Goal: Book appointment/travel/reservation

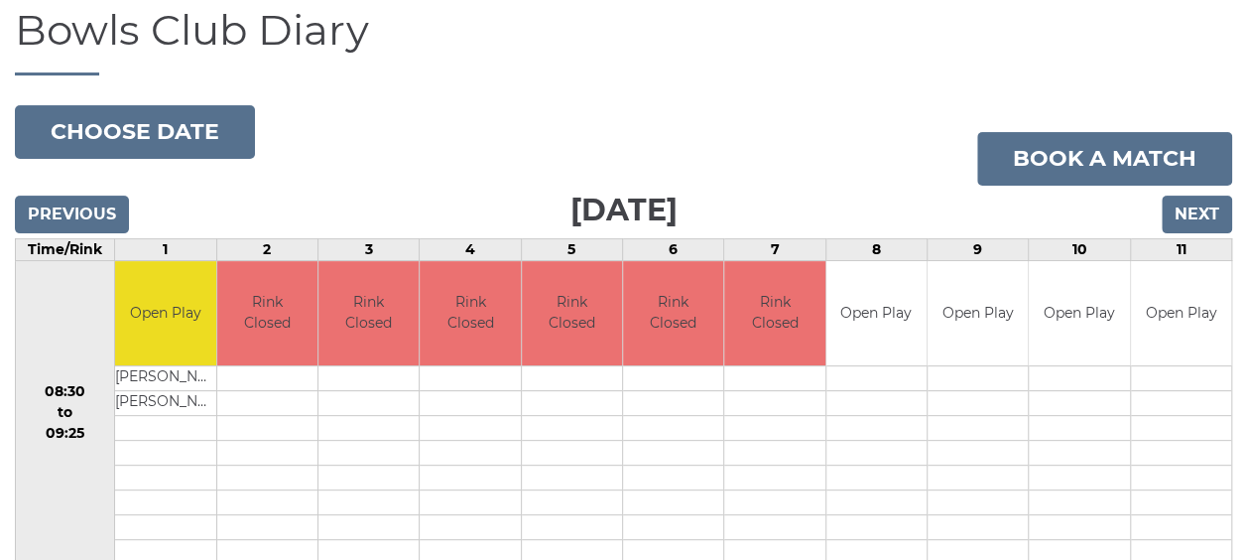
scroll to position [153, 0]
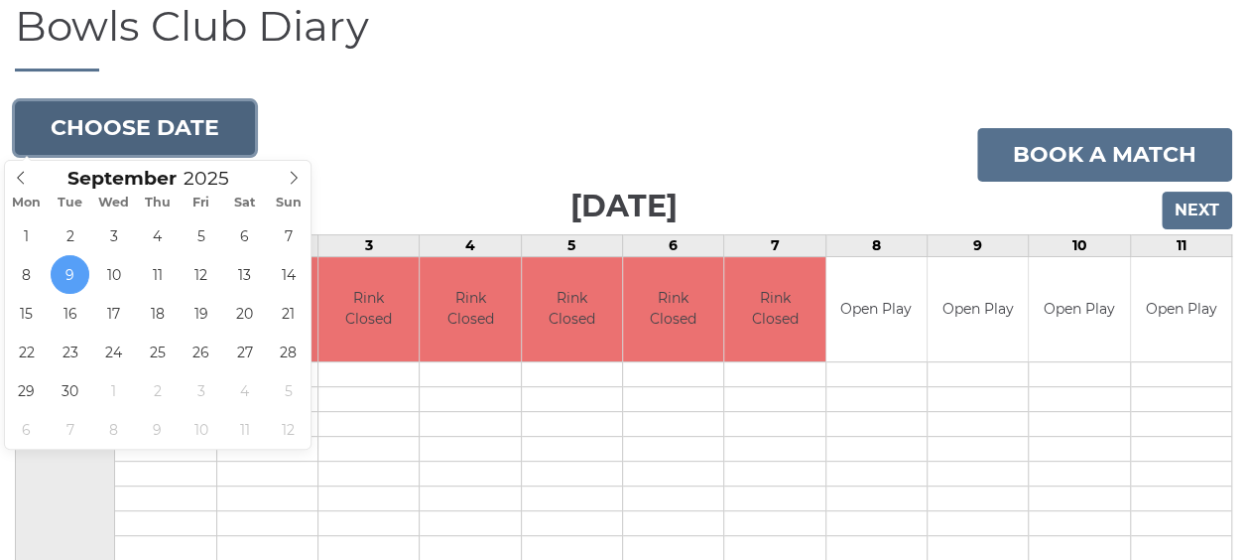
click at [133, 117] on button "Choose date" at bounding box center [135, 128] width 240 height 54
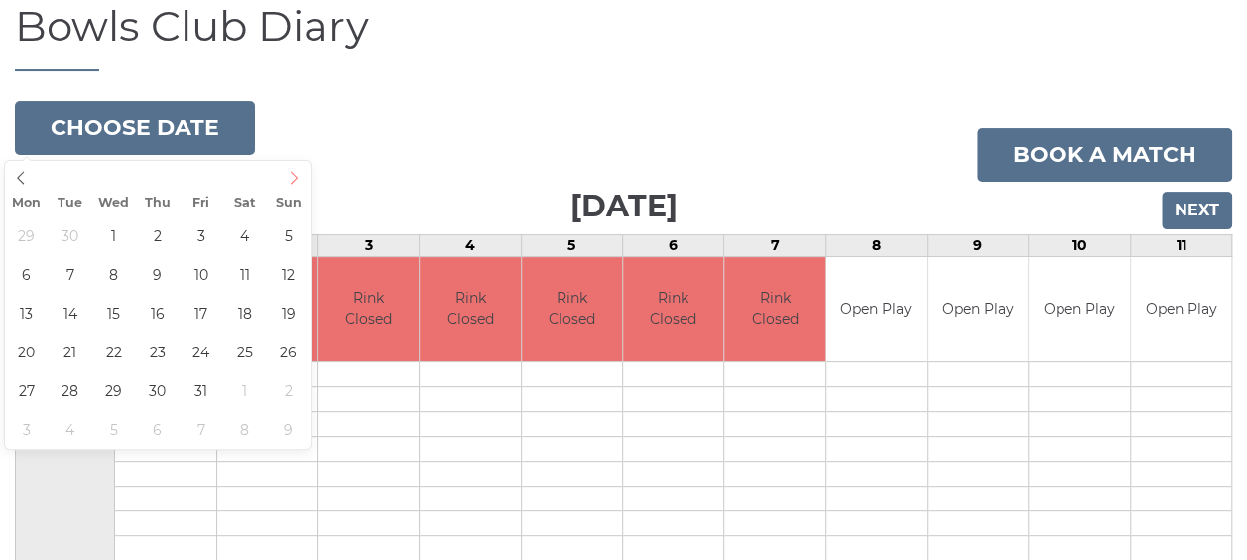
click at [290, 176] on icon at bounding box center [294, 178] width 14 height 14
click at [287, 176] on icon at bounding box center [294, 178] width 14 height 14
type input "2026"
click at [287, 176] on icon at bounding box center [294, 178] width 14 height 14
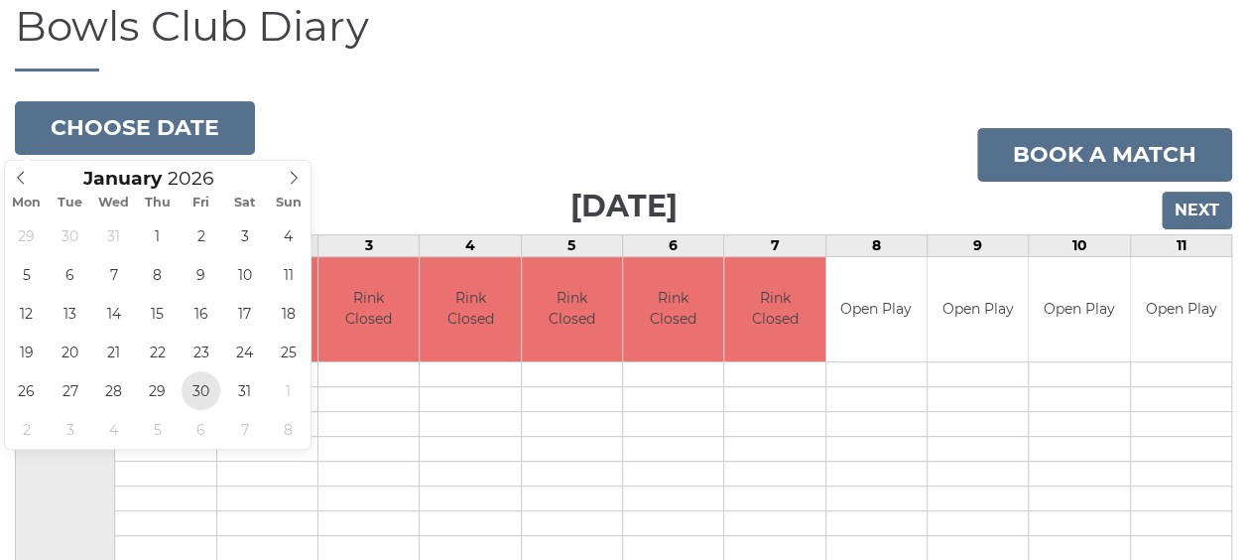
type input "2026-01-30"
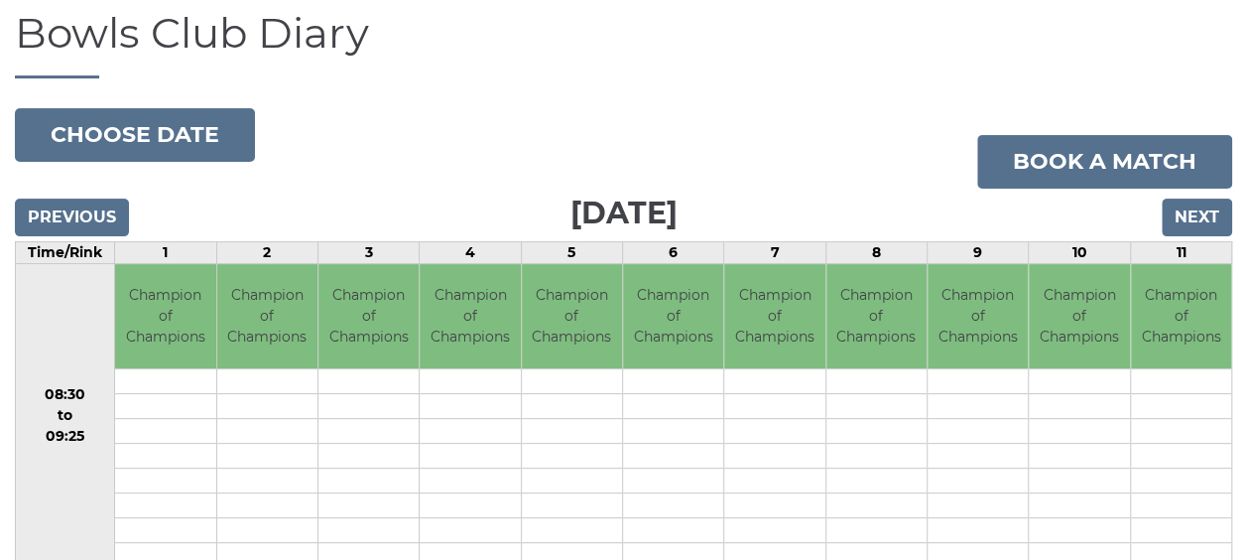
scroll to position [126, 0]
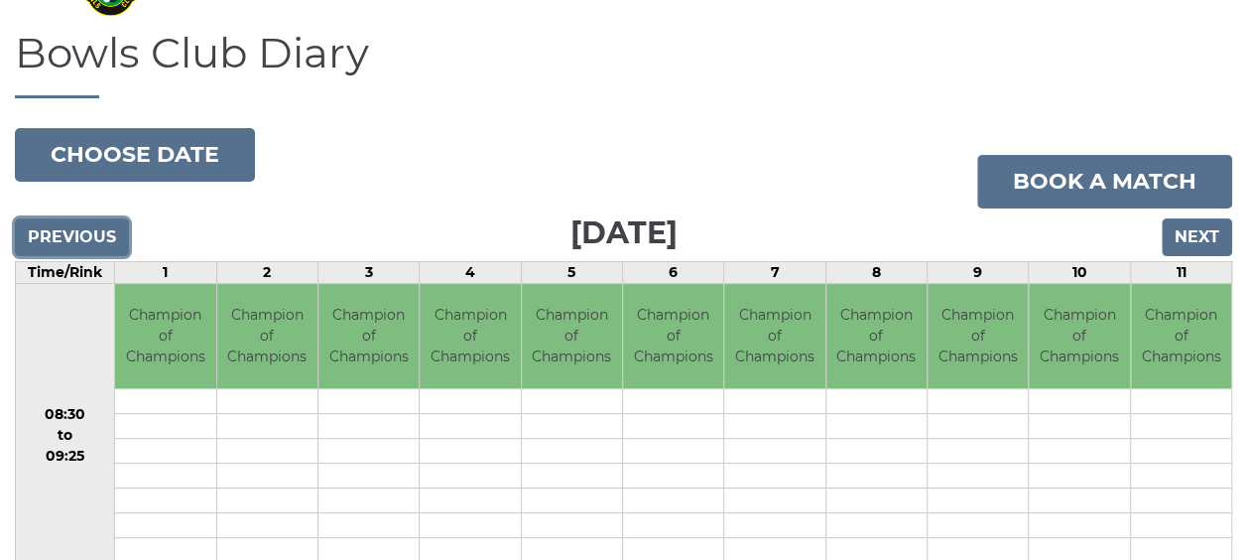
click at [71, 237] on input "Previous" at bounding box center [72, 237] width 114 height 38
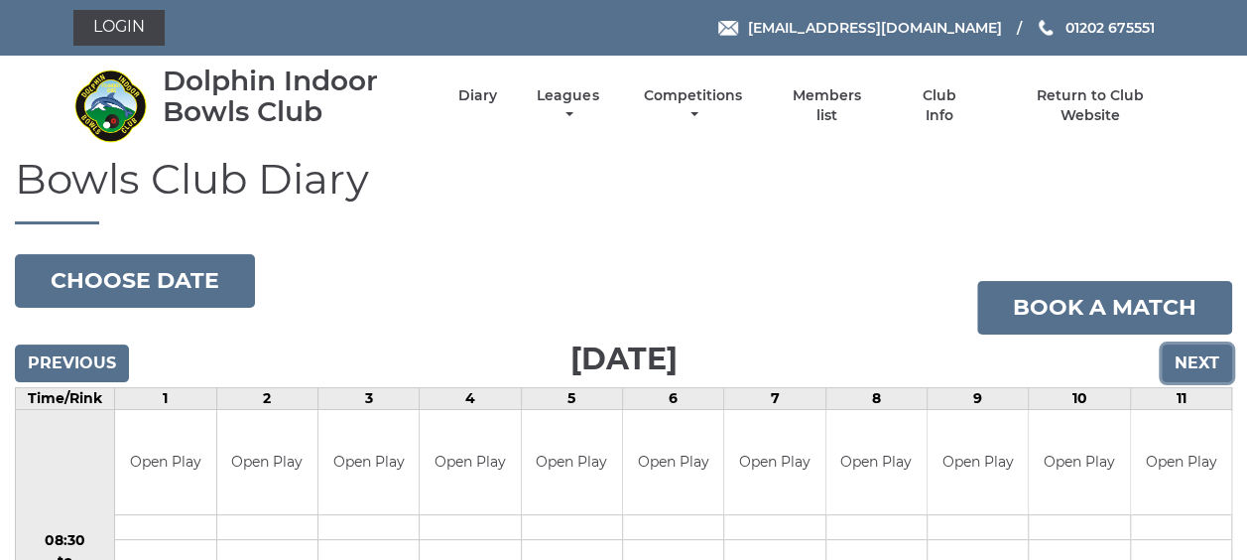
click at [1199, 361] on input "Next" at bounding box center [1197, 363] width 70 height 38
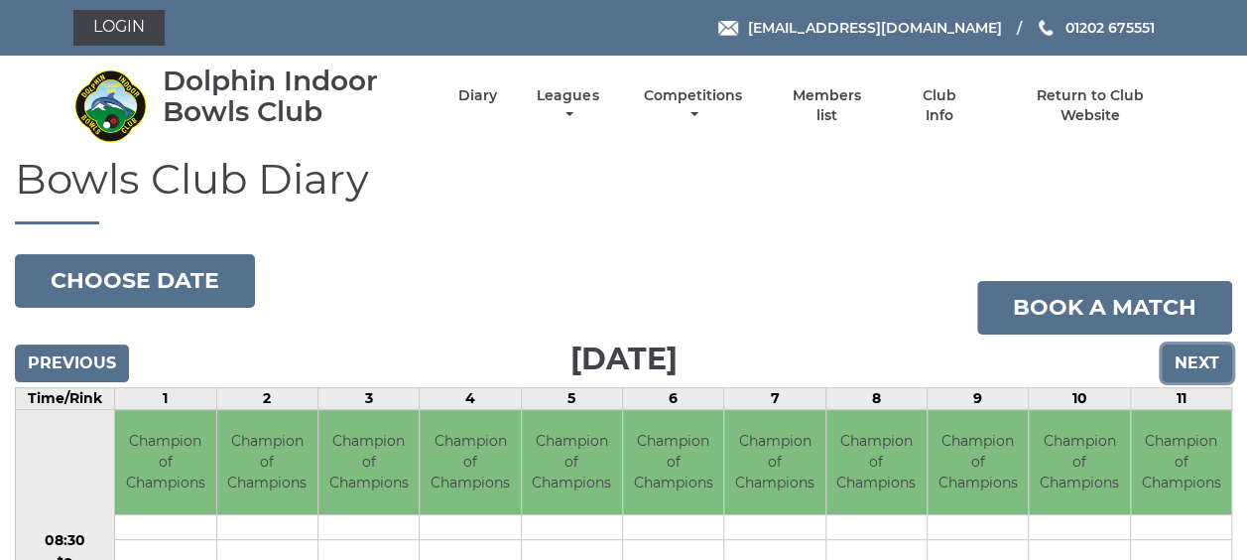
click at [1199, 359] on input "Next" at bounding box center [1197, 363] width 70 height 38
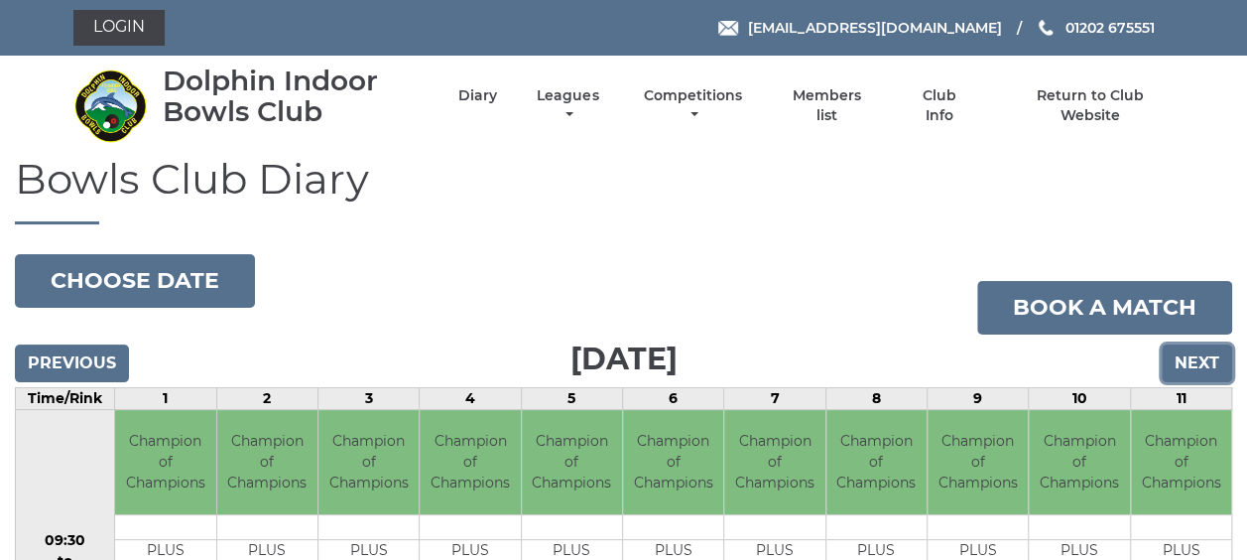
click at [1198, 359] on input "Next" at bounding box center [1197, 363] width 70 height 38
